Goal: Information Seeking & Learning: Find specific fact

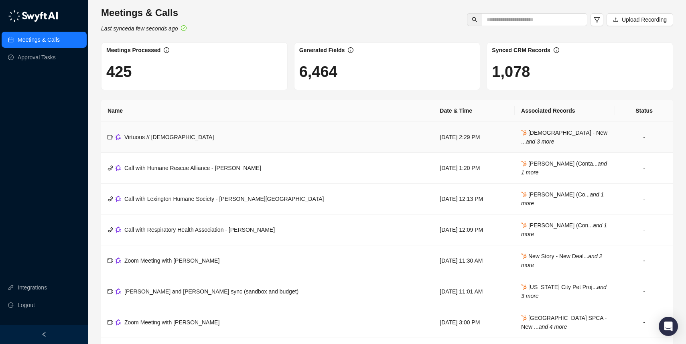
click at [176, 136] on span "Virtuous // [DEMOGRAPHIC_DATA]" at bounding box center [168, 137] width 89 height 6
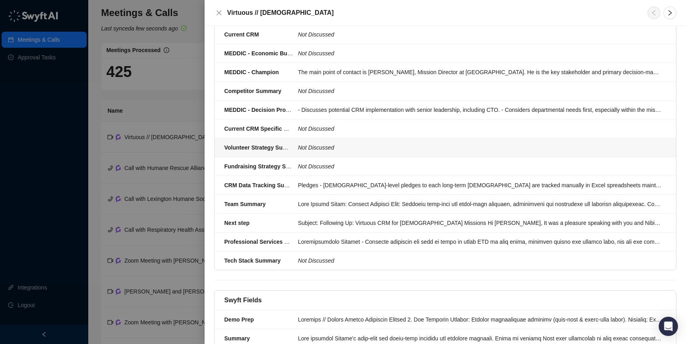
scroll to position [569, 0]
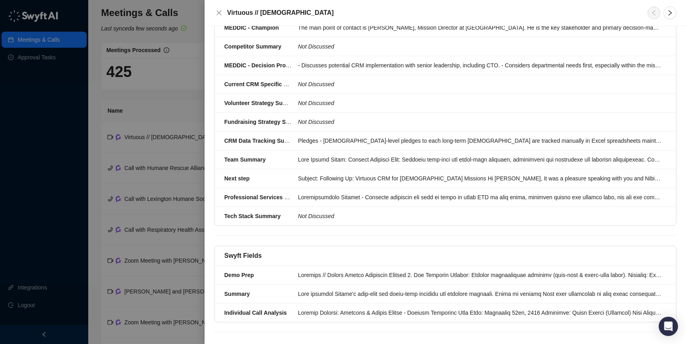
click at [182, 107] on div at bounding box center [343, 172] width 686 height 344
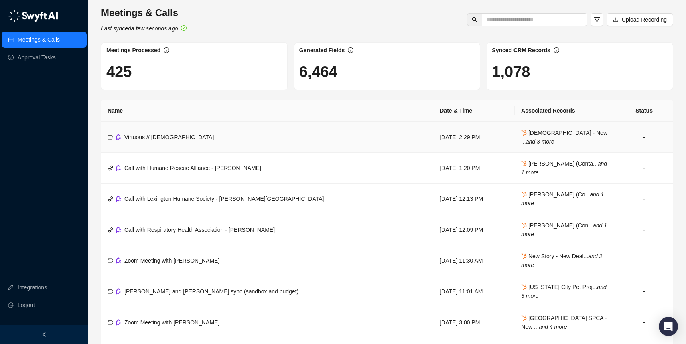
click at [549, 132] on span "[DEMOGRAPHIC_DATA] - New ... and 3 more" at bounding box center [564, 137] width 86 height 15
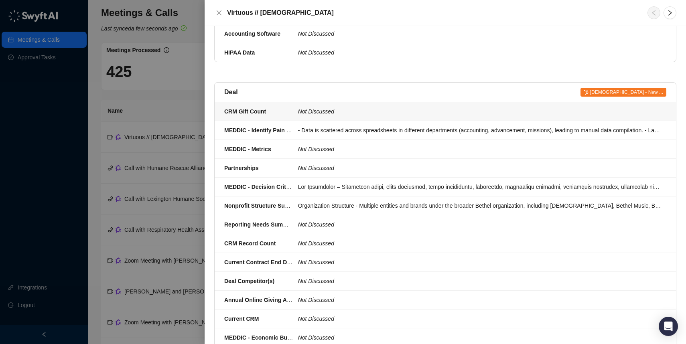
scroll to position [261, 0]
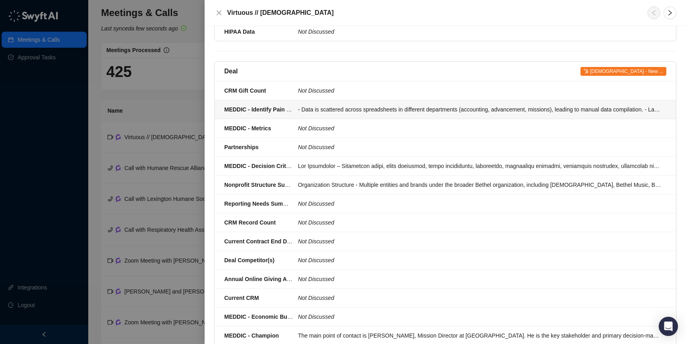
click at [390, 105] on div "- Data is scattered across spreadsheets in different departments (accounting, a…" at bounding box center [480, 109] width 364 height 9
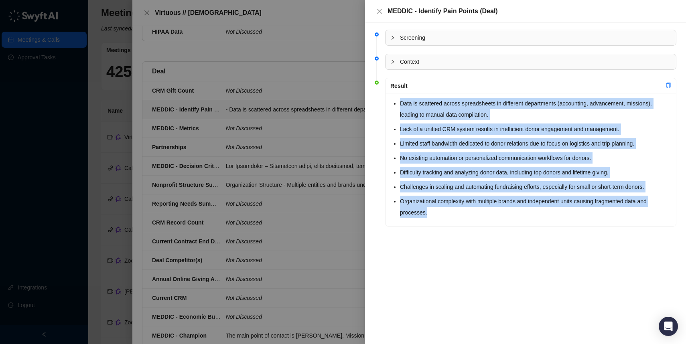
drag, startPoint x: 431, startPoint y: 213, endPoint x: 382, endPoint y: 100, distance: 122.7
click at [382, 100] on li "Result Data is scattered across spreadsheets in different departments (accounti…" at bounding box center [526, 159] width 302 height 157
copy ul "Data is scattered across spreadsheets in different departments (accounting, adv…"
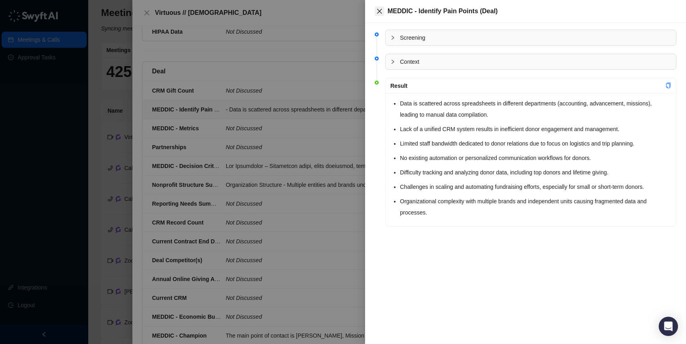
click at [381, 12] on icon "close" at bounding box center [379, 11] width 6 height 6
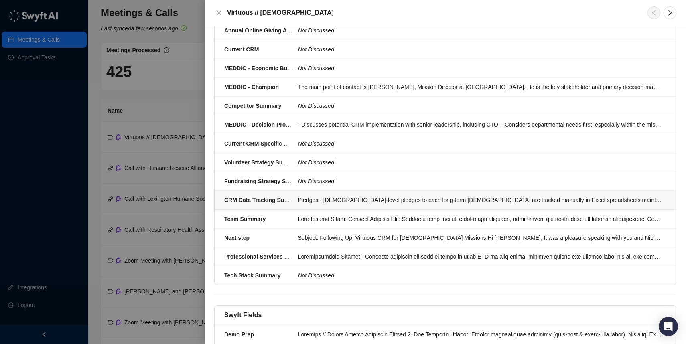
scroll to position [520, 0]
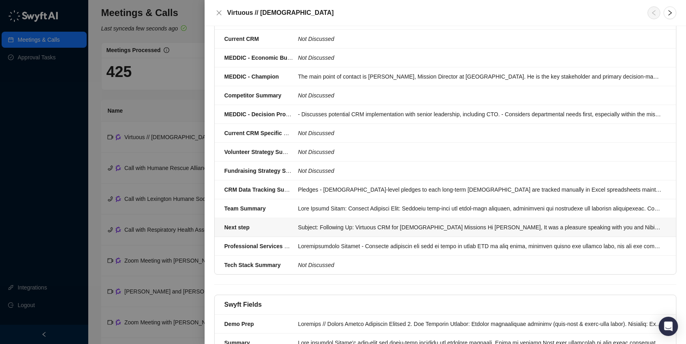
click at [335, 223] on div "Subject: Following Up: Virtuous CRM for [DEMOGRAPHIC_DATA] Missions Hi [PERSON_…" at bounding box center [480, 227] width 364 height 9
